Goal: Use online tool/utility

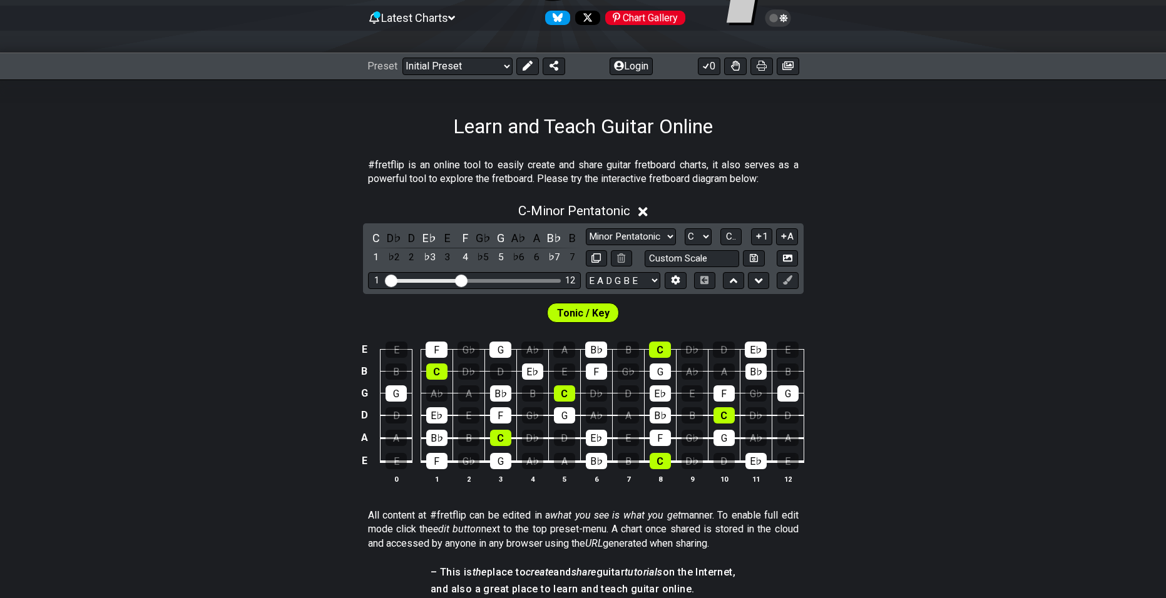
scroll to position [125, 0]
click at [732, 239] on span "C.." at bounding box center [731, 235] width 10 height 11
click at [697, 240] on select "A♭ A A♯ B♭ B C C♯ D♭ D D♯ E♭ E F F♯ G♭ G G♯" at bounding box center [697, 236] width 27 height 17
select select "Ab"
click at [684, 228] on select "A♭ A A♯ B♭ B C C♯ D♭ D D♯ E♭ E F F♯ G♭ G G♯" at bounding box center [697, 236] width 27 height 17
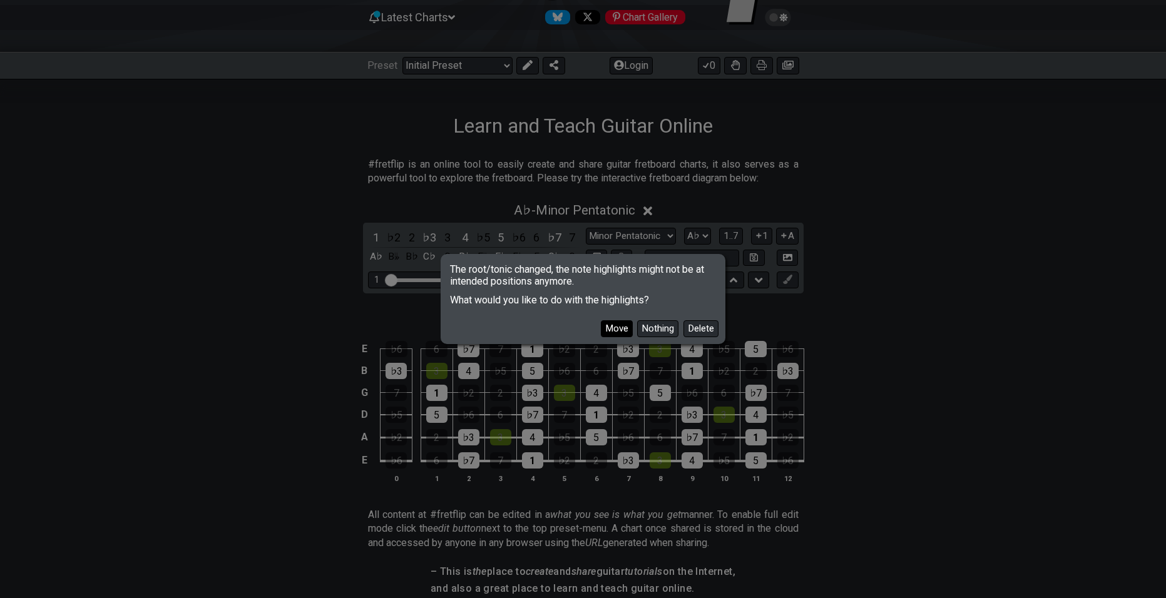
drag, startPoint x: 669, startPoint y: 336, endPoint x: 608, endPoint y: 325, distance: 62.3
click at [608, 325] on div "Move Nothing Delete" at bounding box center [583, 324] width 280 height 36
click at [608, 325] on button "Move" at bounding box center [617, 329] width 32 height 17
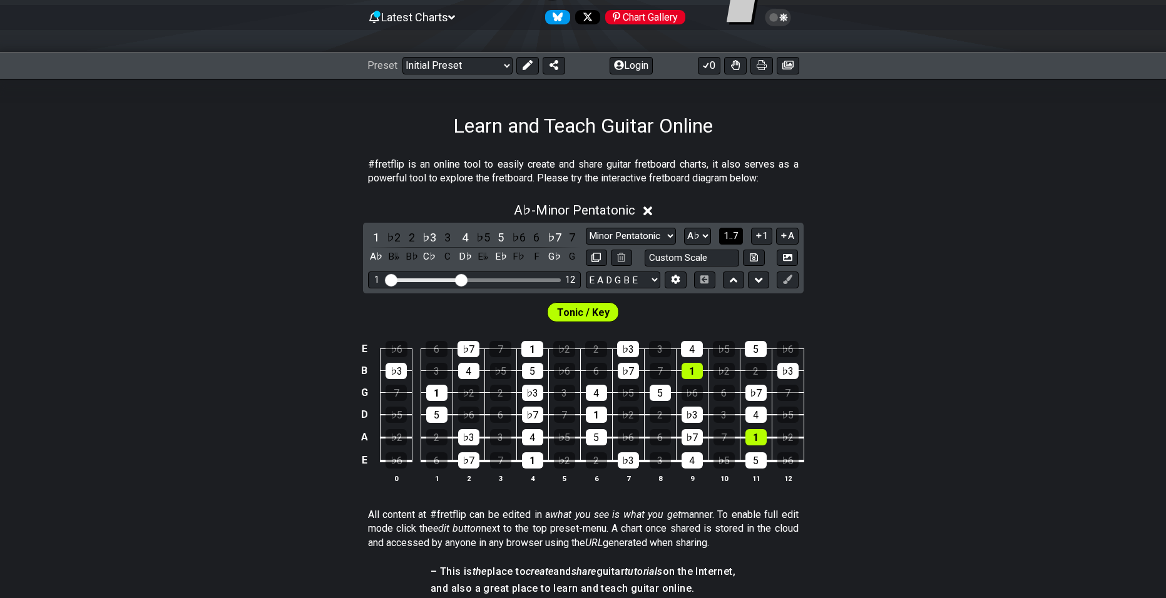
click at [729, 243] on button "1..7" at bounding box center [731, 236] width 24 height 17
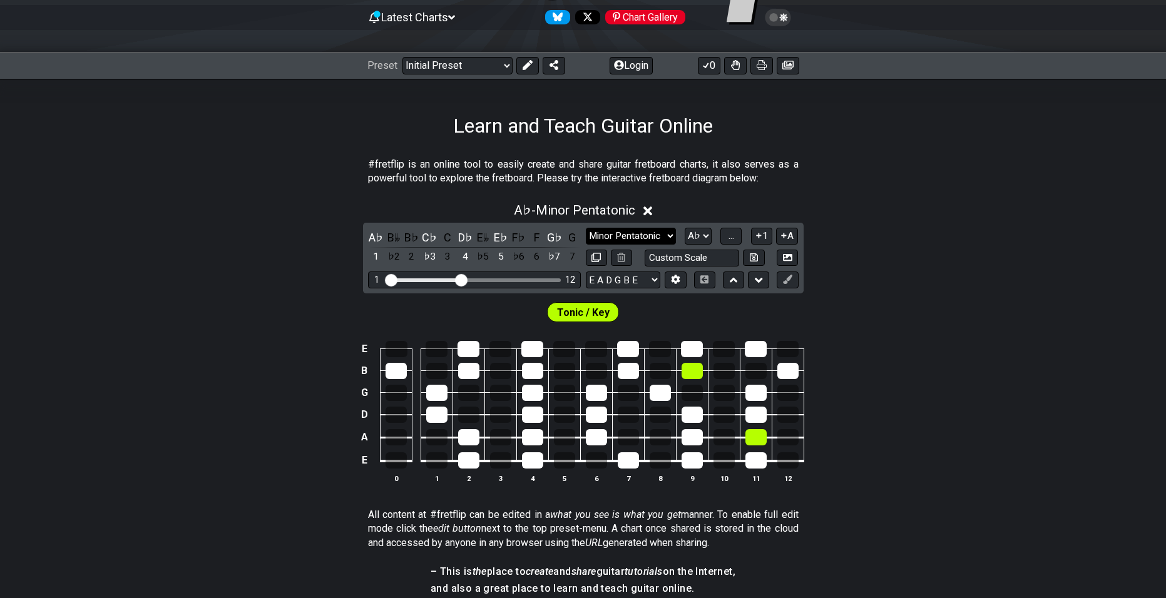
drag, startPoint x: 620, startPoint y: 222, endPoint x: 620, endPoint y: 235, distance: 13.1
click at [620, 234] on div "A♭ - Minor Pentatonic A♭ B𝄫 B♭ C♭ C D♭ E𝄫 E♭ F♭ F G♭ G 1 ♭2 2 ♭3 3 4 ♭5 5 ♭6 6 …" at bounding box center [583, 347] width 1166 height 305
click at [620, 235] on select "Minor Pentatonic Click to edit Minor Pentatonic Major Pentatonic Minor Blues Ma…" at bounding box center [631, 236] width 90 height 17
click at [586, 228] on select "Minor Pentatonic Click to edit Minor Pentatonic Major Pentatonic Minor Blues Ma…" at bounding box center [631, 236] width 90 height 17
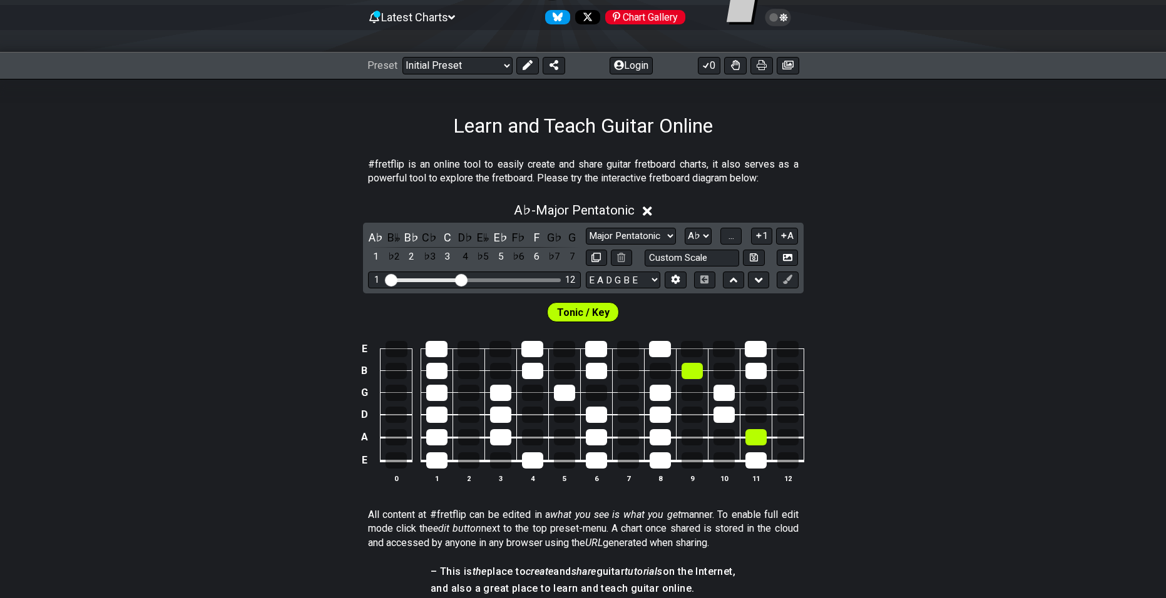
click at [883, 456] on div "E B G D A E 0 1 2 3 4 5 6 7 8 9 10 11 12" at bounding box center [583, 413] width 1166 height 176
click at [613, 240] on select "Minor Pentatonic Click to edit Minor Pentatonic Major Pentatonic Minor Blues Ma…" at bounding box center [631, 236] width 90 height 17
click at [586, 228] on select "Minor Pentatonic Click to edit Minor Pentatonic Major Pentatonic Minor Blues Ma…" at bounding box center [631, 236] width 90 height 17
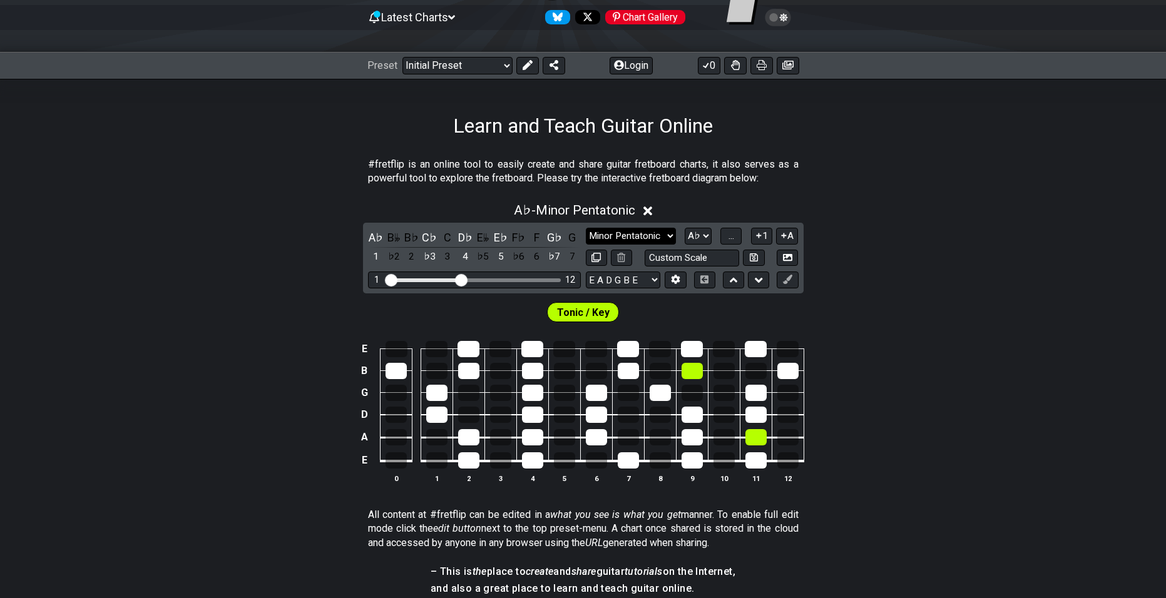
click at [651, 230] on select "Minor Pentatonic Click to edit Minor Pentatonic Major Pentatonic Minor Blues Ma…" at bounding box center [631, 236] width 90 height 17
click at [586, 228] on select "Minor Pentatonic Click to edit Minor Pentatonic Major Pentatonic Minor Blues Ma…" at bounding box center [631, 236] width 90 height 17
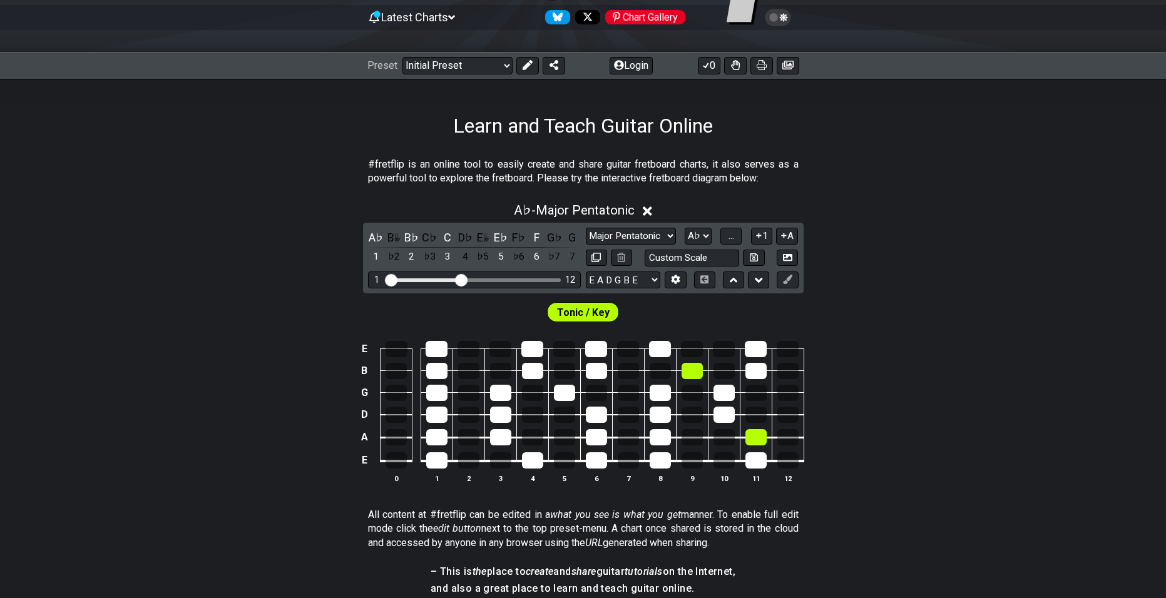
click at [927, 398] on div "E B G D A E 0 1 2 3 4 5 6 7 8 9 10 11 12" at bounding box center [583, 413] width 1166 height 176
click at [608, 246] on div "Minor Pentatonic Click to edit Minor Pentatonic Major Pentatonic Minor Blues Ma…" at bounding box center [692, 247] width 213 height 39
click at [630, 231] on select "Minor Pentatonic Click to edit Minor Pentatonic Major Pentatonic Minor Blues Ma…" at bounding box center [631, 236] width 90 height 17
select select "Minor Pentatonic"
click at [586, 228] on select "Minor Pentatonic Click to edit Minor Pentatonic Major Pentatonic Minor Blues Ma…" at bounding box center [631, 236] width 90 height 17
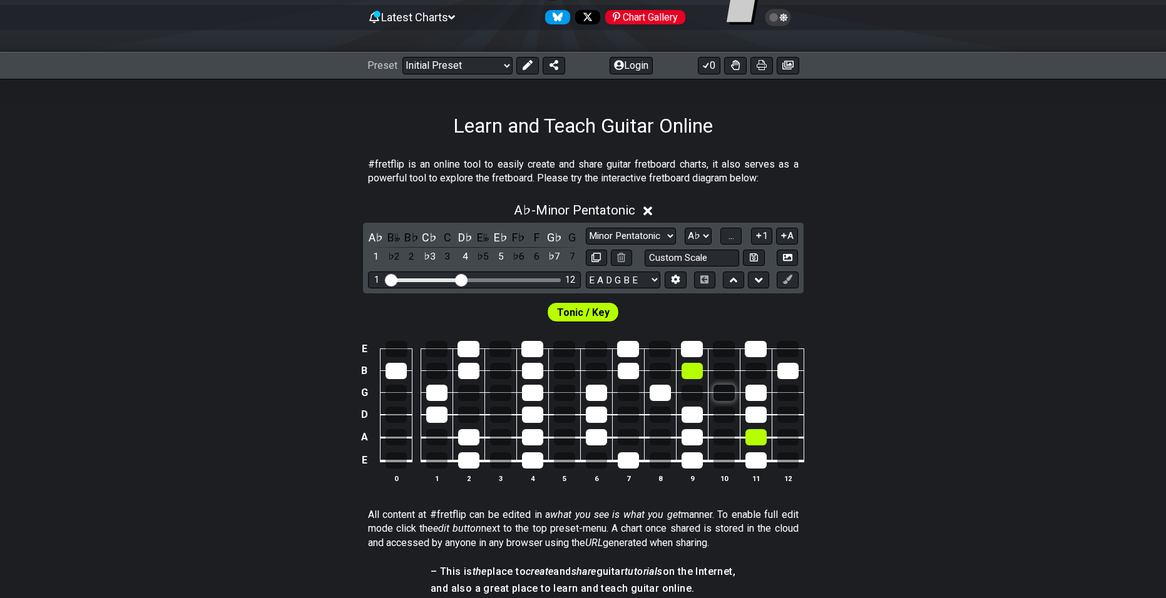
drag, startPoint x: 910, startPoint y: 475, endPoint x: 716, endPoint y: 393, distance: 210.7
click at [760, 409] on div "E B G D A E 0 1 2 3 4 5 6 7 8 9 10 11 12" at bounding box center [583, 413] width 1166 height 176
click at [968, 434] on div "E B G D A E 0 1 2 3 4 5 6 7 8 9 10 11 12" at bounding box center [583, 413] width 1166 height 176
click at [629, 241] on select "Minor Pentatonic Click to edit Minor Pentatonic Major Pentatonic Minor Blues Ma…" at bounding box center [631, 236] width 90 height 17
click at [714, 232] on div "Minor Pentatonic Click to edit Minor Pentatonic Major Pentatonic Minor Blues Ma…" at bounding box center [692, 236] width 213 height 17
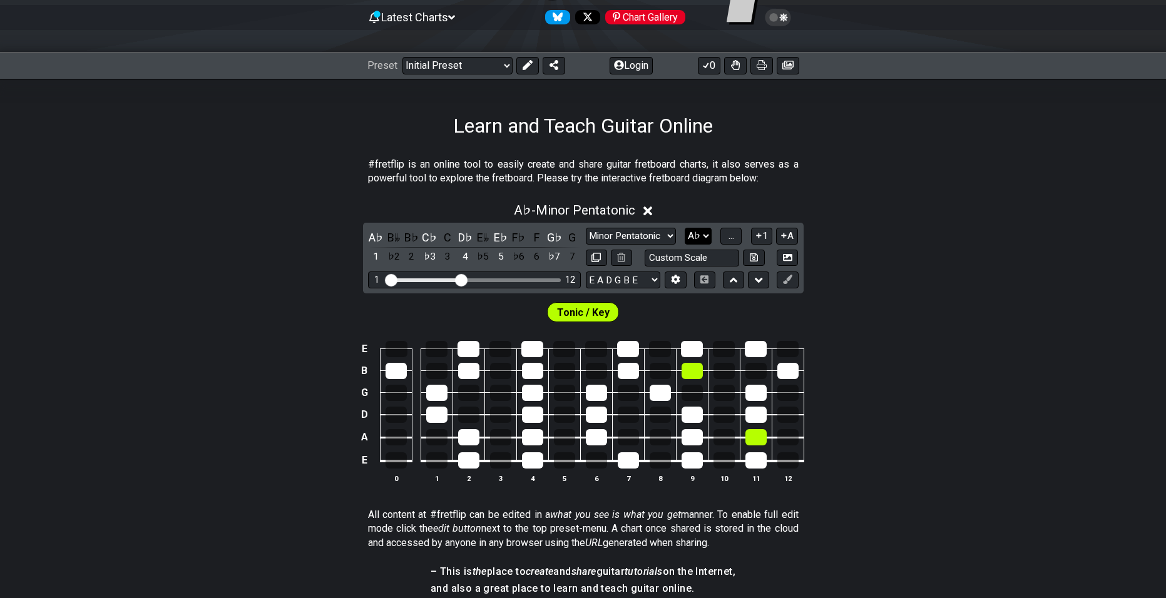
click at [699, 234] on select "A♭ A A♯ B♭ B C C♯ D♭ D D♯ E♭ E F F♯ G♭ G G♯" at bounding box center [698, 236] width 27 height 17
select select "A"
click at [685, 228] on select "A♭ A A♯ B♭ B C C♯ D♭ D D♯ E♭ E F F♯ G♭ G G♯" at bounding box center [698, 236] width 27 height 17
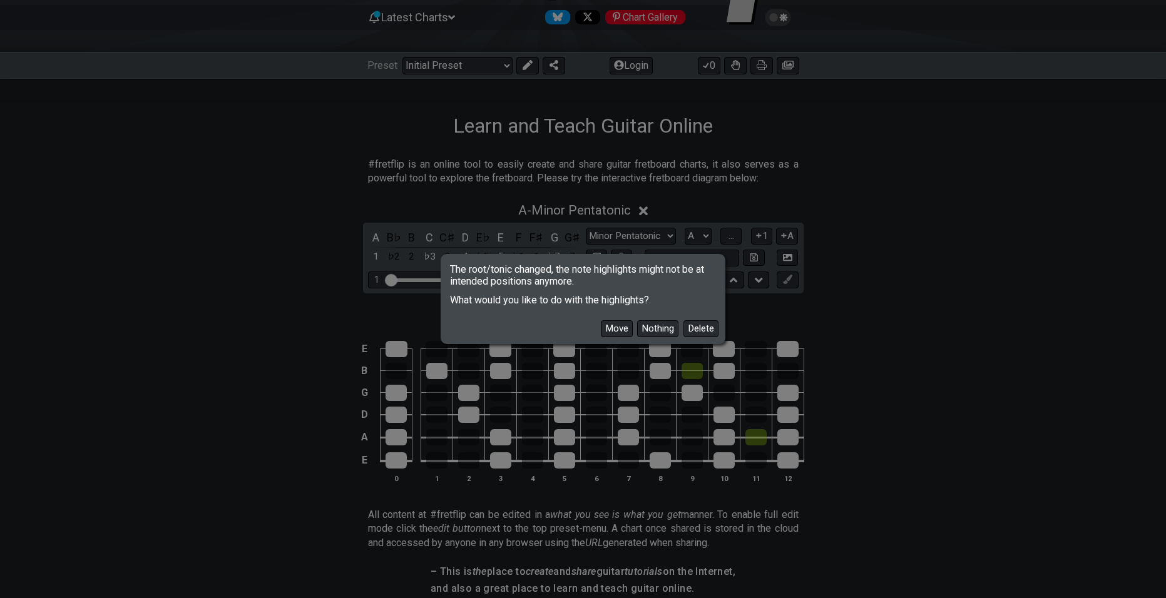
click at [598, 322] on div "Move Nothing Delete" at bounding box center [583, 324] width 280 height 36
click at [610, 324] on button "Move" at bounding box center [617, 329] width 32 height 17
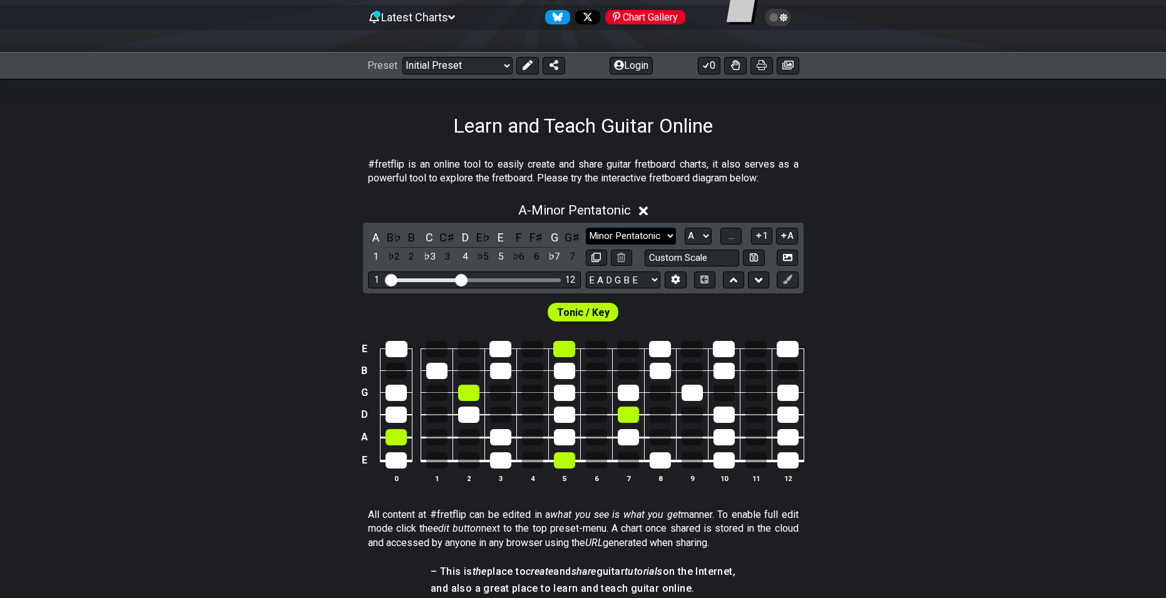
click at [642, 237] on select "Minor Pentatonic Click to edit Minor Pentatonic Major Pentatonic Minor Blues Ma…" at bounding box center [631, 236] width 90 height 17
drag, startPoint x: 903, startPoint y: 359, endPoint x: 898, endPoint y: 351, distance: 9.8
click at [899, 354] on div "E B G D A E 0 1 2 3 4 5 6 7 8 9 10 11 12" at bounding box center [583, 413] width 1166 height 176
drag, startPoint x: 459, startPoint y: 276, endPoint x: 784, endPoint y: 368, distance: 337.7
click at [563, 279] on input "Visible fret range" at bounding box center [475, 279] width 178 height 0
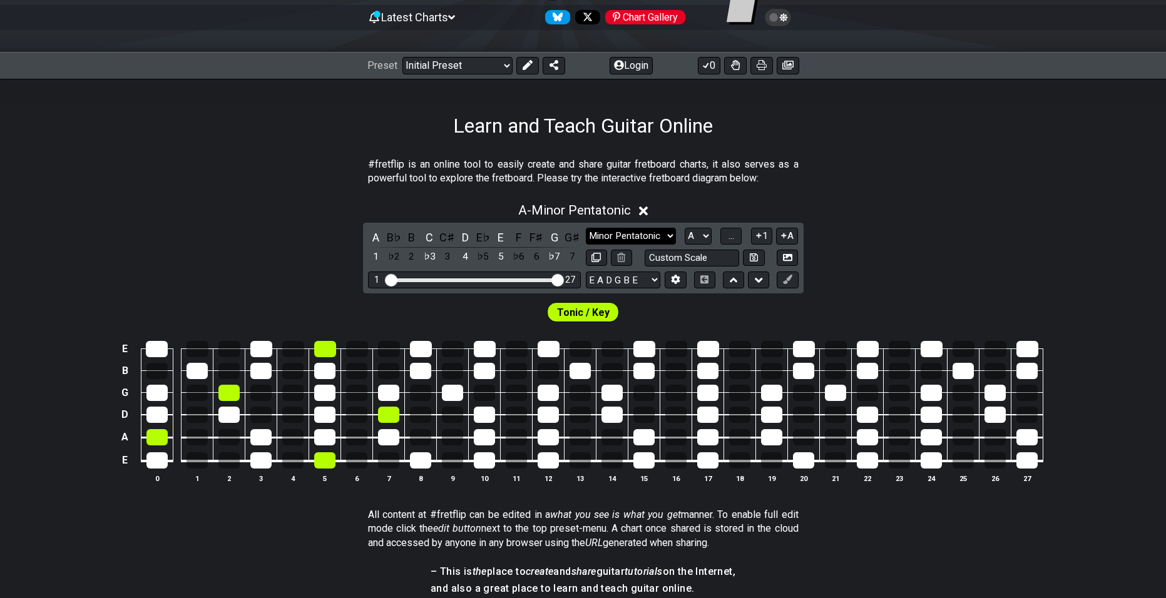
click at [654, 239] on select "Minor Pentatonic Click to edit Minor Pentatonic Major Pentatonic Minor Blues Ma…" at bounding box center [631, 236] width 90 height 17
click at [503, 515] on p "All content at #fretflip can be edited in a what you see is what you get manner…" at bounding box center [583, 529] width 431 height 42
click at [958, 162] on section "#fretflip is an online tool to easily create and share guitar fretboard charts,…" at bounding box center [583, 174] width 1166 height 43
click at [1032, 219] on div "A - Minor Pentatonic A B♭ B C C♯ D E♭ E F F♯ G G♯ 1 ♭2 2 ♭3 3 4 ♭5 5 ♭6 6 ♭7 7 …" at bounding box center [583, 347] width 1166 height 305
click at [899, 211] on div "A - Minor Pentatonic" at bounding box center [583, 206] width 1166 height 23
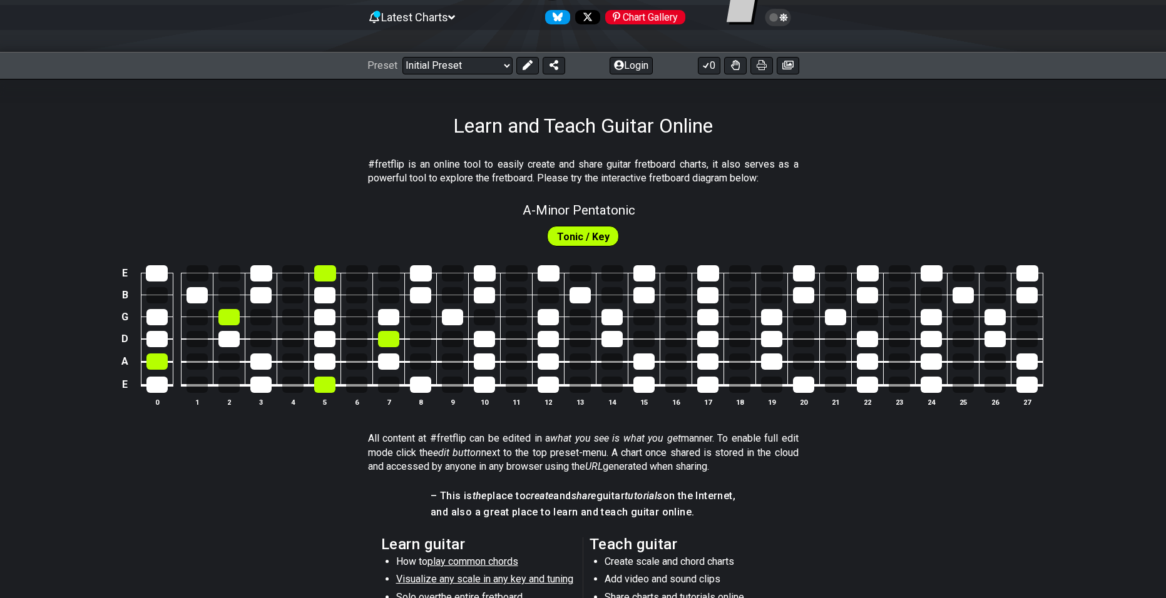
click at [1073, 123] on div "Learn and Teach Guitar Online" at bounding box center [583, 108] width 1166 height 59
